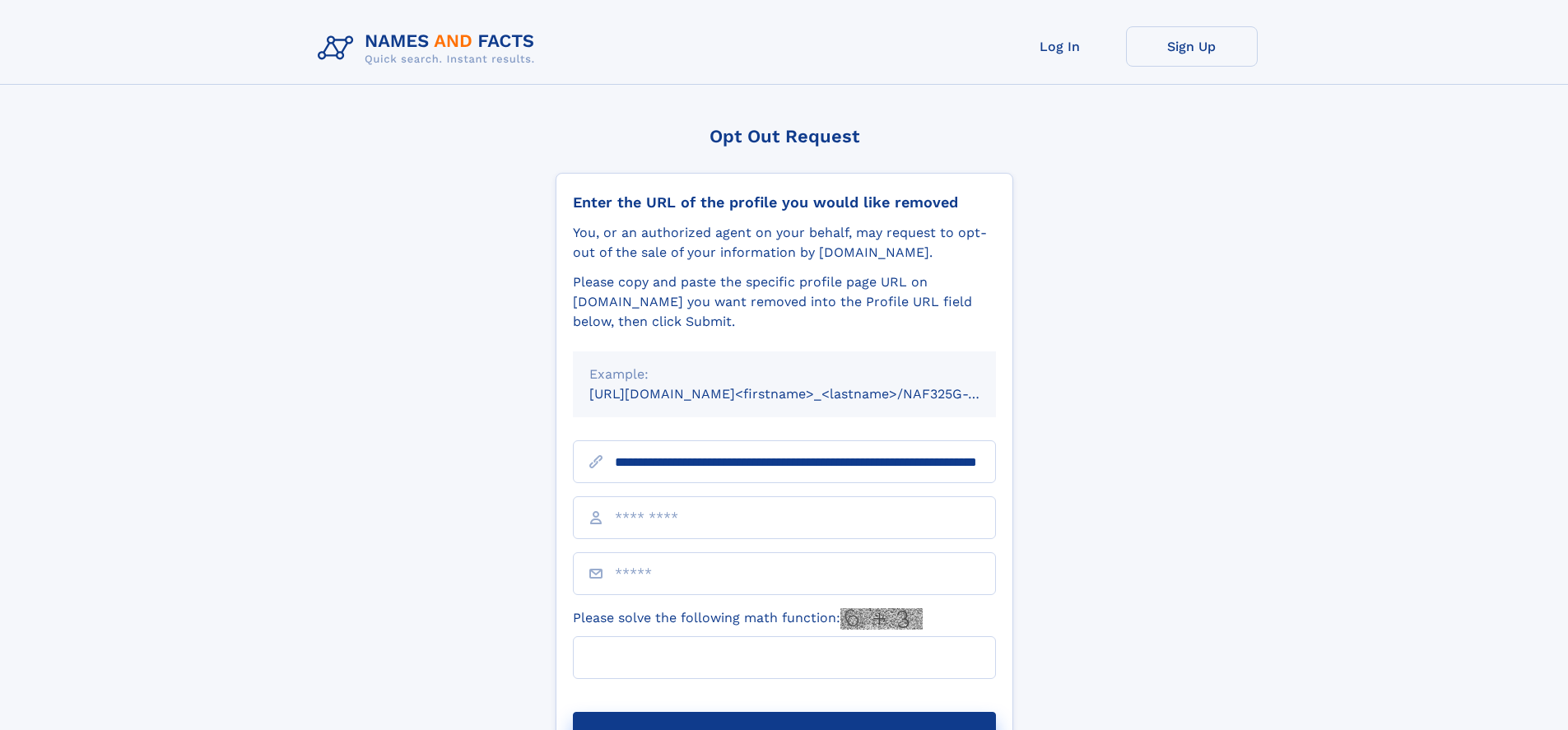
scroll to position [0, 149]
type input "**********"
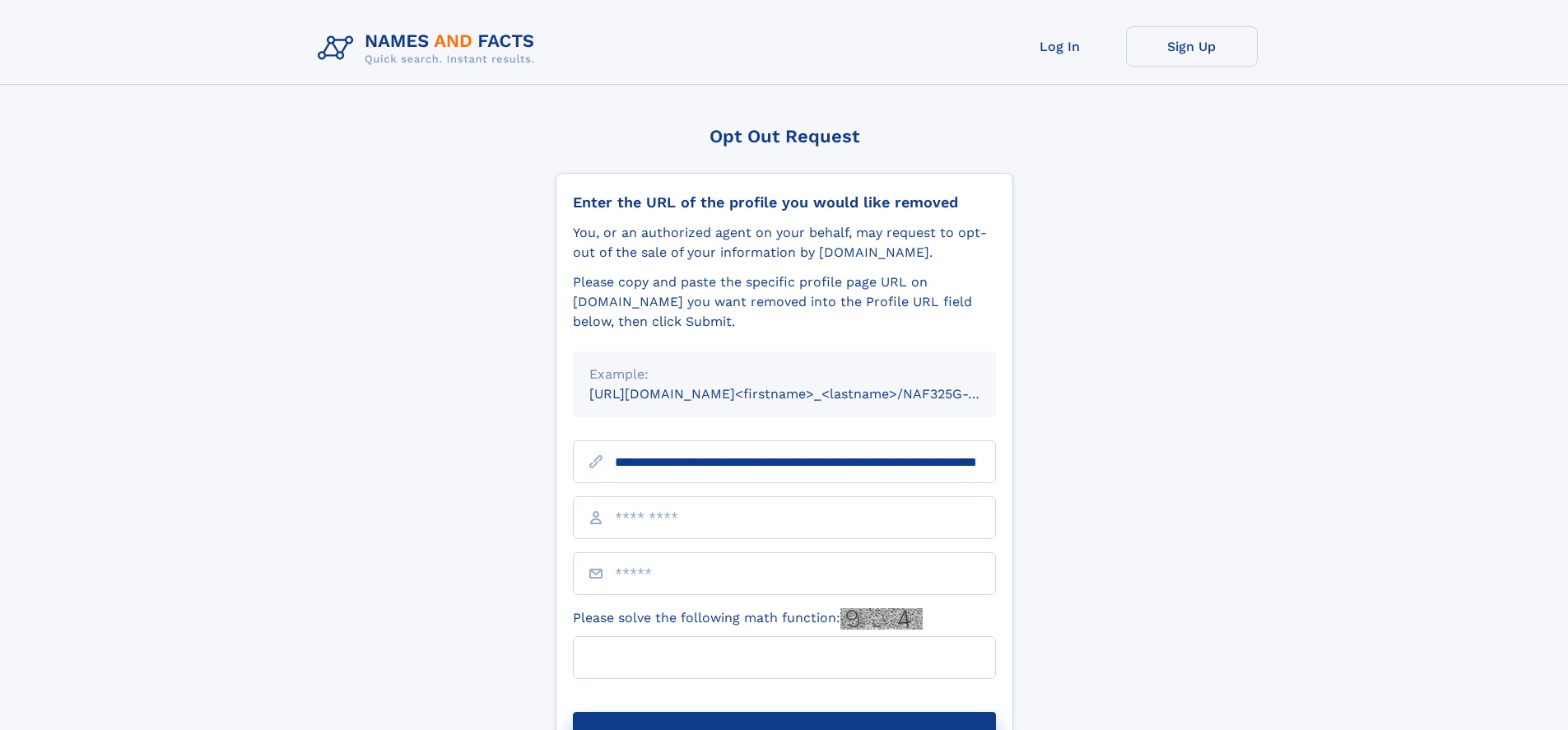
scroll to position [0, 149]
type input "**********"
